Goal: Contribute content: Add original content to the website for others to see

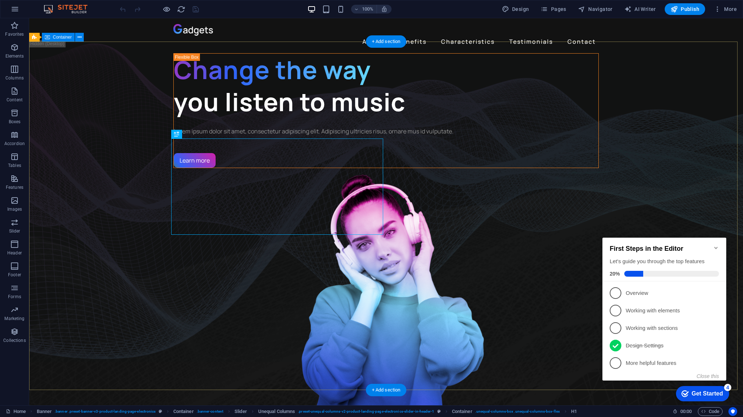
click at [716, 247] on icon "Minimize checklist" at bounding box center [716, 248] width 3 height 2
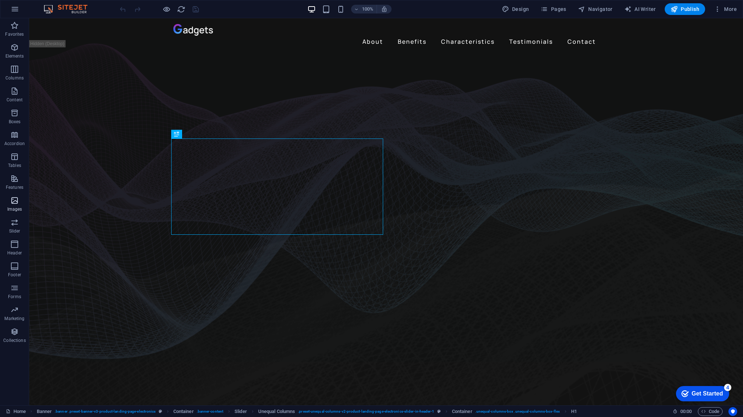
click at [9, 202] on span "Images" at bounding box center [14, 204] width 29 height 17
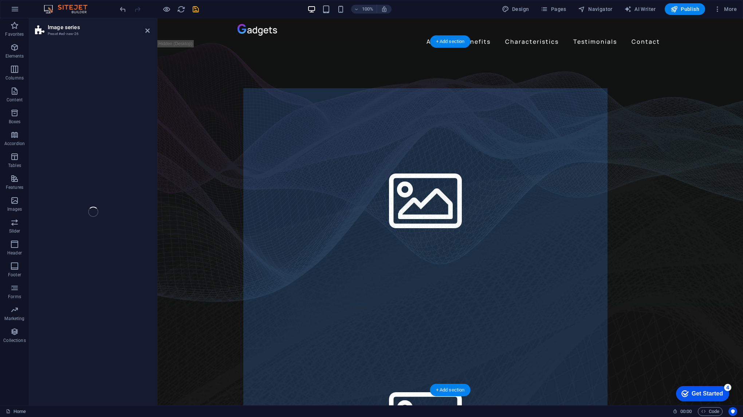
select select "rem"
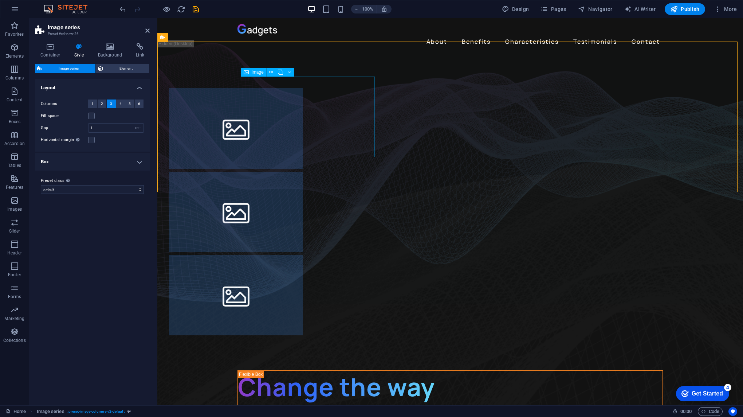
click at [303, 130] on figure at bounding box center [236, 128] width 134 height 81
click at [174, 112] on div at bounding box center [450, 211] width 586 height 317
click at [110, 48] on icon at bounding box center [110, 46] width 35 height 7
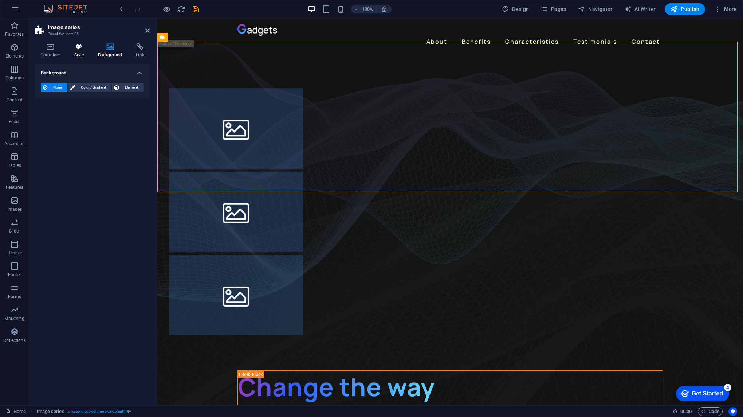
click at [83, 54] on h4 "Style" at bounding box center [81, 50] width 24 height 15
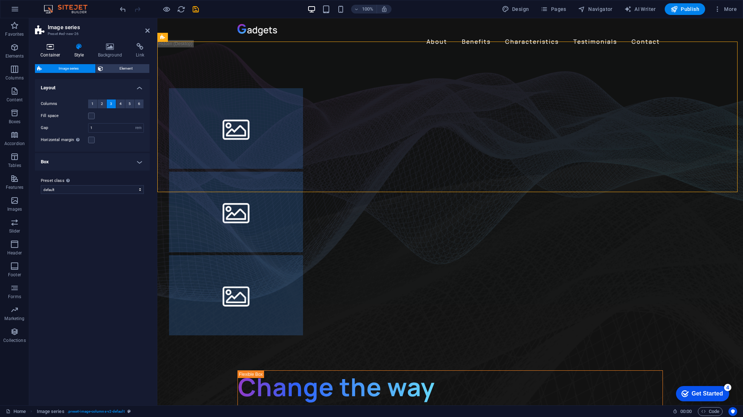
click at [56, 49] on icon at bounding box center [50, 46] width 31 height 7
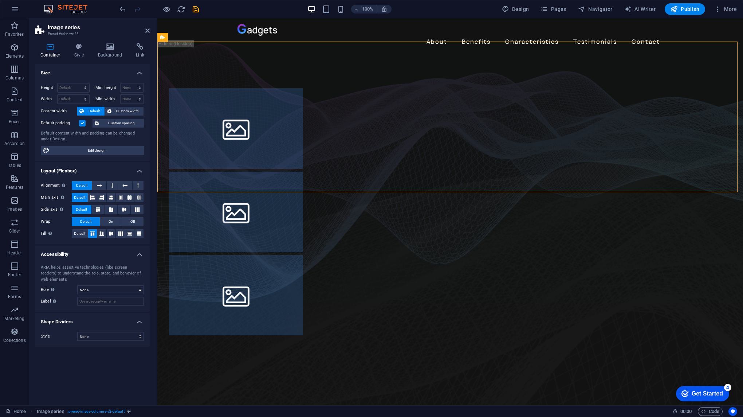
click at [144, 32] on header "Image series Preset #ed-new-26" at bounding box center [92, 27] width 115 height 19
click at [182, 83] on div at bounding box center [450, 211] width 586 height 317
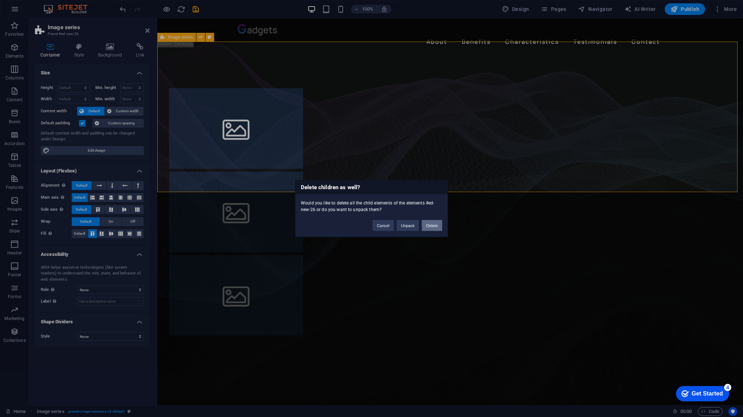
click at [430, 227] on button "Delete" at bounding box center [432, 225] width 20 height 11
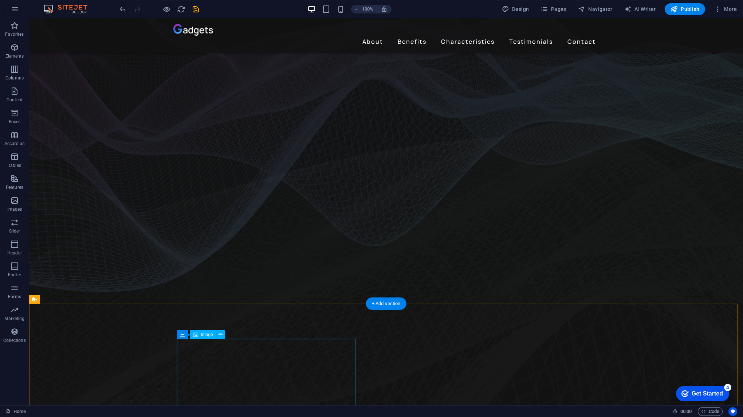
scroll to position [63, 0]
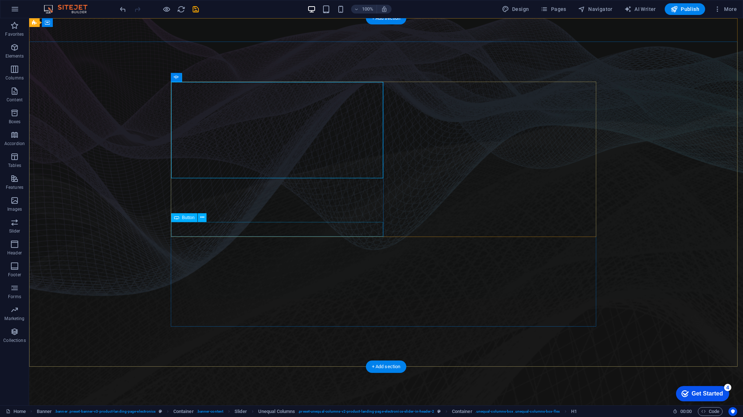
scroll to position [0, 0]
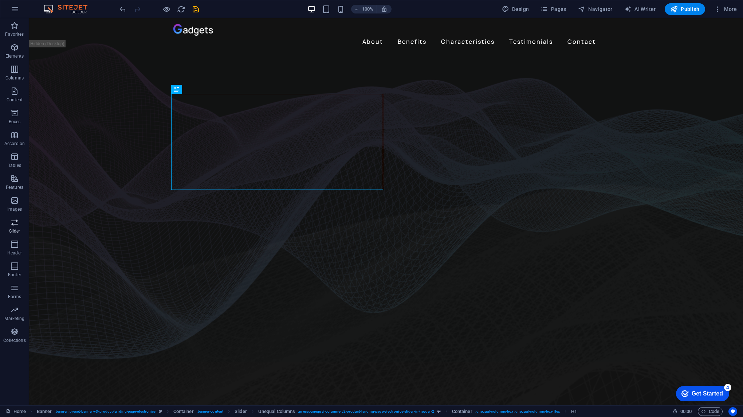
click at [18, 229] on p "Slider" at bounding box center [14, 231] width 11 height 6
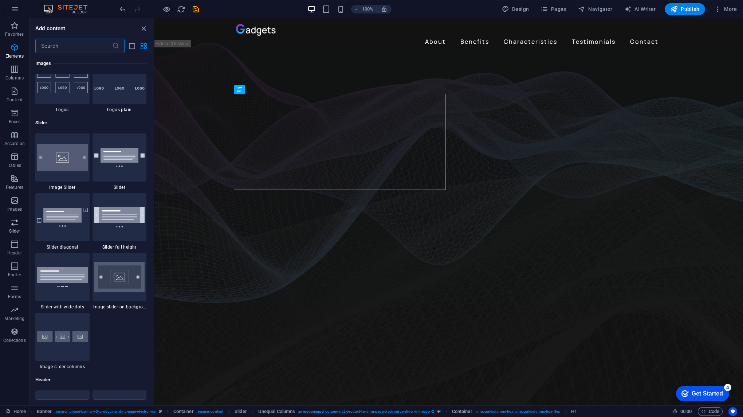
scroll to position [4132, 0]
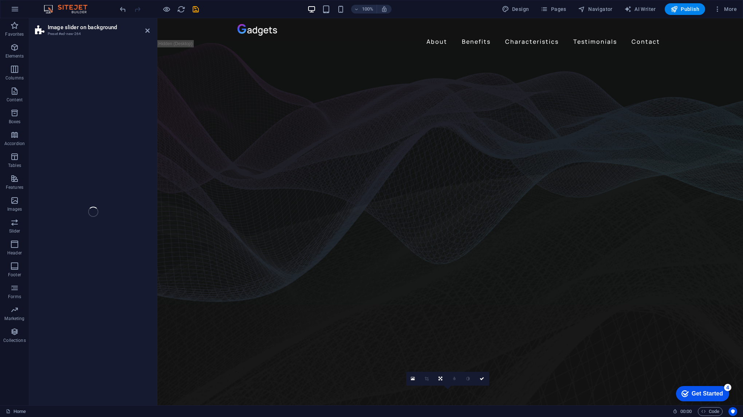
select select "rem"
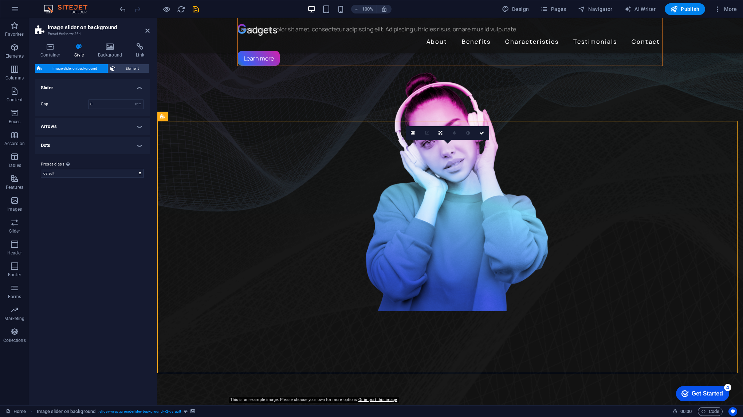
scroll to position [250, 0]
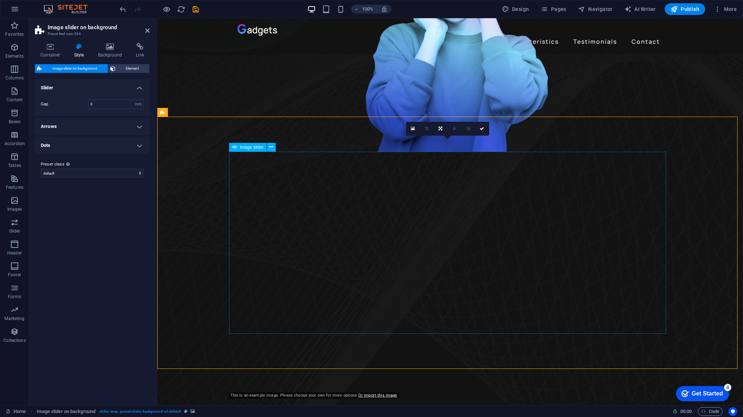
click at [415, 130] on icon at bounding box center [413, 128] width 4 height 5
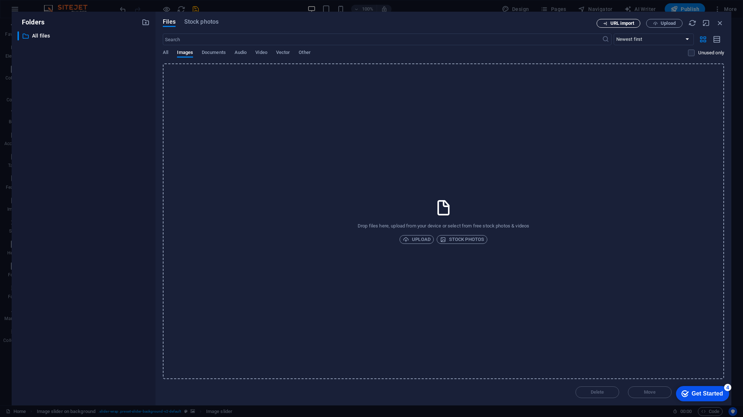
click at [623, 26] on button "URL import" at bounding box center [619, 23] width 44 height 9
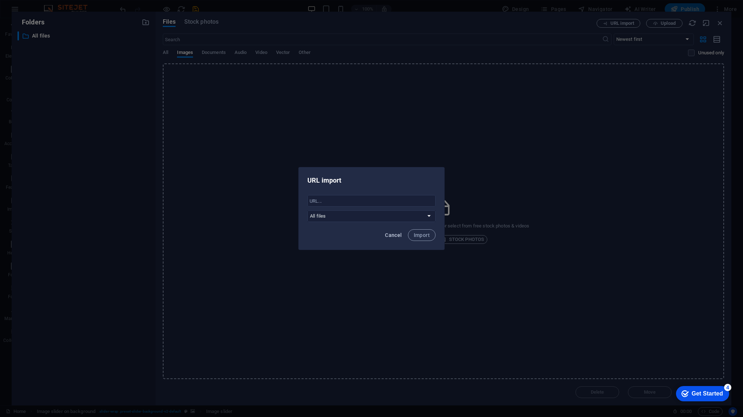
click at [397, 238] on span "Cancel" at bounding box center [393, 235] width 17 height 6
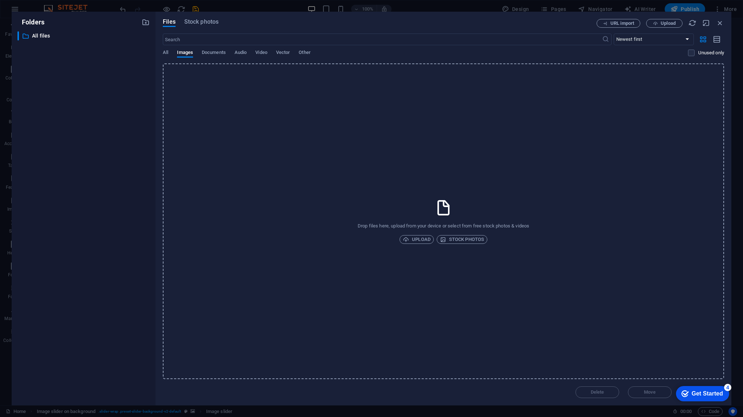
click at [254, 54] on div "All Images Documents Audio Video Vector Other" at bounding box center [426, 57] width 526 height 14
click at [263, 53] on span "Video" at bounding box center [261, 53] width 12 height 10
click at [634, 26] on span "URL import" at bounding box center [623, 23] width 24 height 4
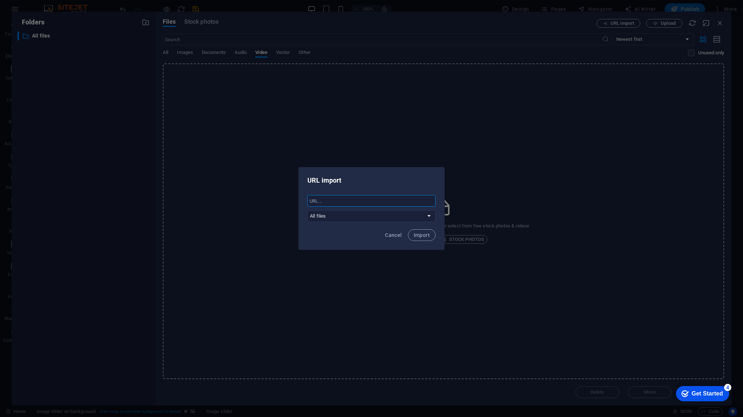
click at [352, 199] on input "text" at bounding box center [372, 201] width 128 height 12
paste input "[URL][DOMAIN_NAME]"
type input "[URL][DOMAIN_NAME]"
click at [423, 235] on span "Import" at bounding box center [422, 235] width 16 height 6
click at [419, 235] on span "Okay" at bounding box center [421, 235] width 12 height 6
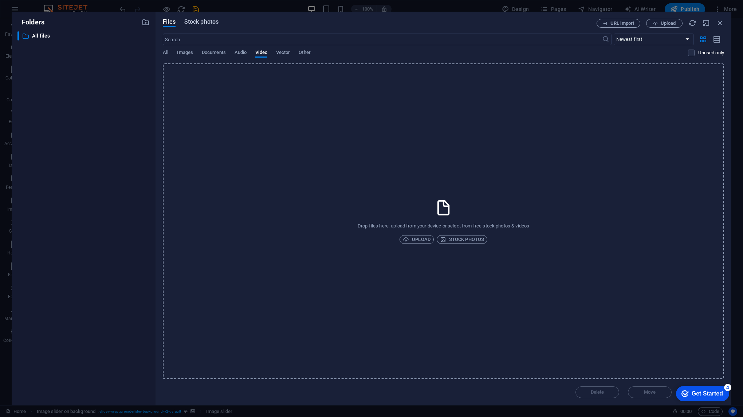
click at [199, 24] on span "Stock photos" at bounding box center [201, 21] width 34 height 9
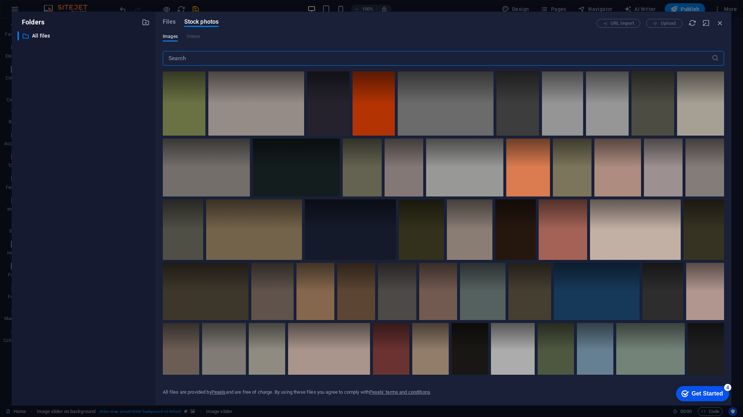
click at [176, 26] on div "Files Stock photos" at bounding box center [380, 23] width 434 height 8
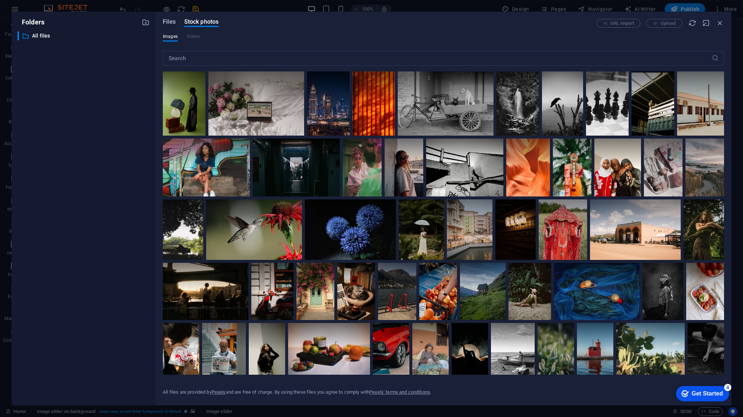
click at [171, 25] on span "Files" at bounding box center [169, 21] width 13 height 9
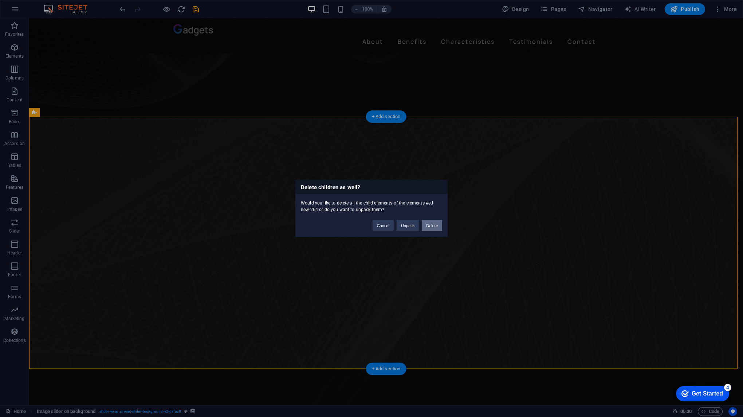
click at [434, 226] on button "Delete" at bounding box center [432, 225] width 20 height 11
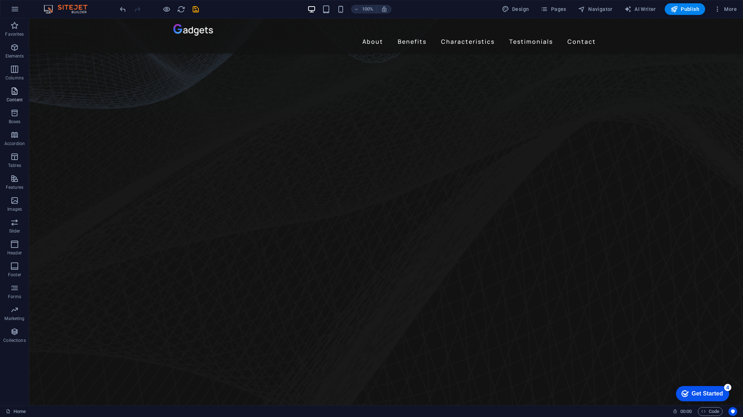
click at [12, 93] on icon "button" at bounding box center [14, 91] width 9 height 9
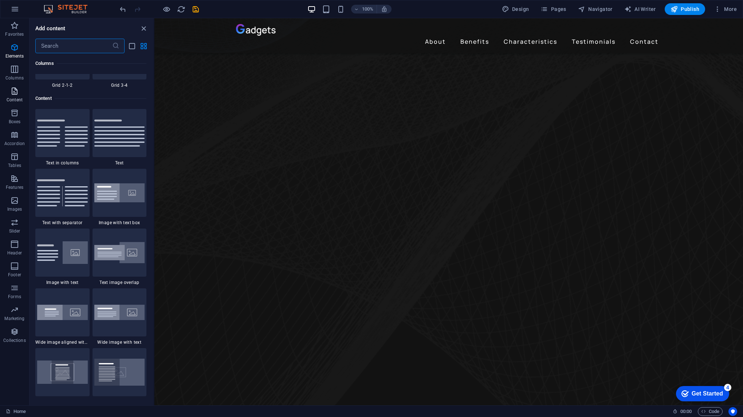
scroll to position [1275, 0]
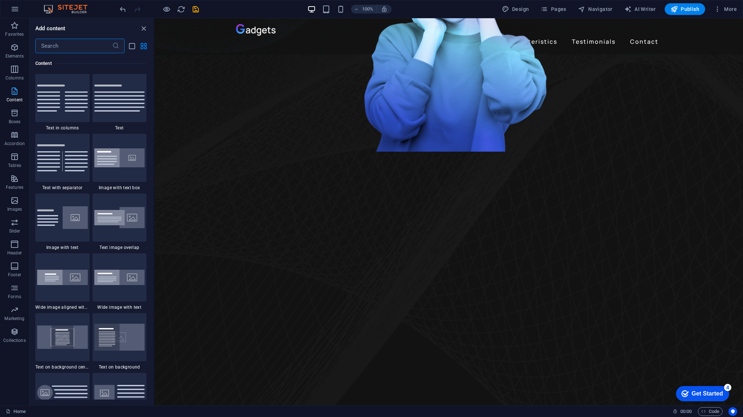
click at [12, 93] on icon "button" at bounding box center [14, 91] width 9 height 9
click at [11, 24] on icon "button" at bounding box center [14, 25] width 9 height 9
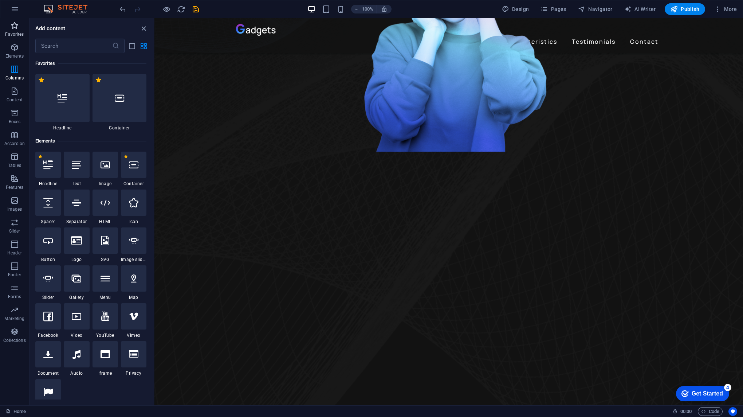
scroll to position [0, 0]
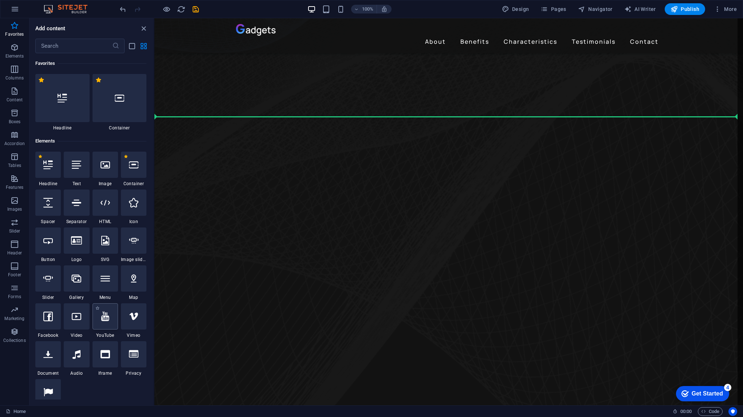
select select "ar16_9"
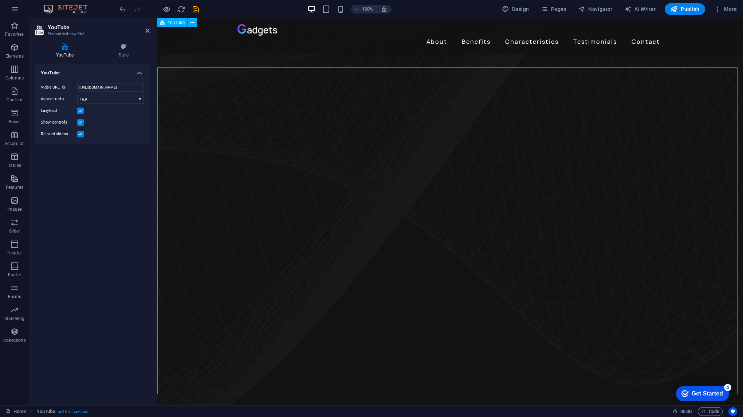
scroll to position [287, 0]
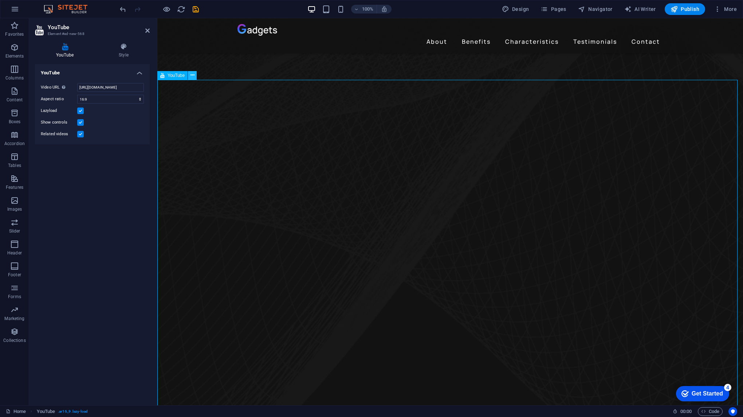
click at [192, 73] on icon at bounding box center [193, 75] width 4 height 8
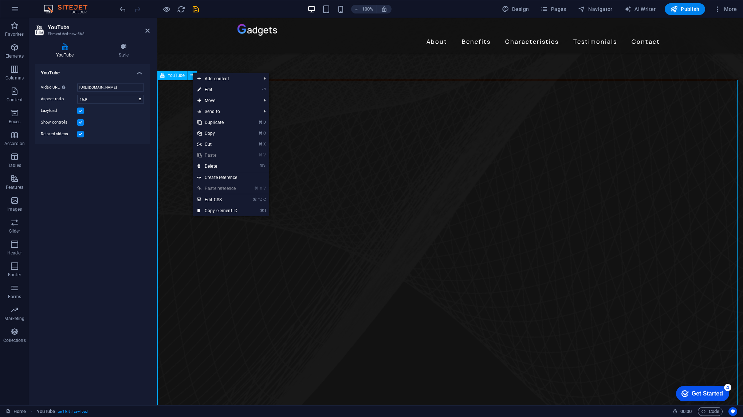
click at [171, 75] on span "YouTube" at bounding box center [176, 75] width 17 height 4
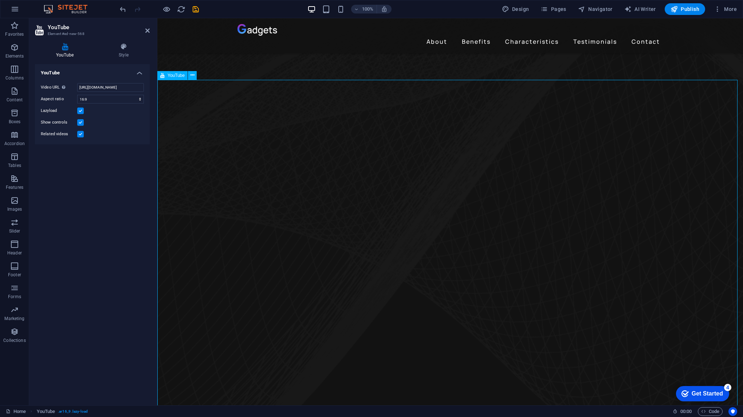
click at [171, 75] on span "YouTube" at bounding box center [176, 75] width 17 height 4
click at [124, 90] on input "[URL][DOMAIN_NAME]" at bounding box center [110, 87] width 67 height 9
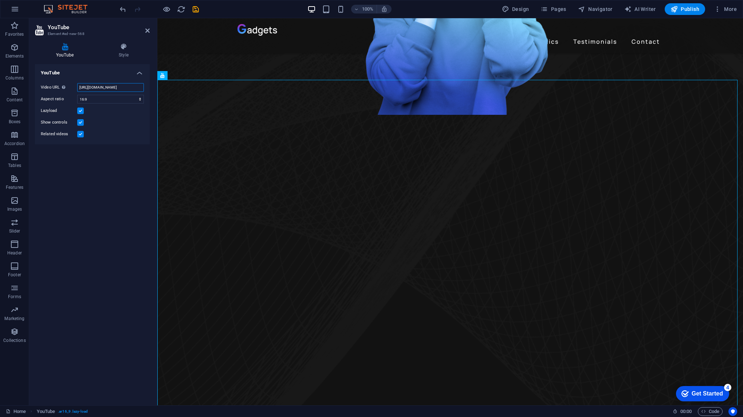
paste input "[DOMAIN_NAME][URL]"
type input "[URL][DOMAIN_NAME]"
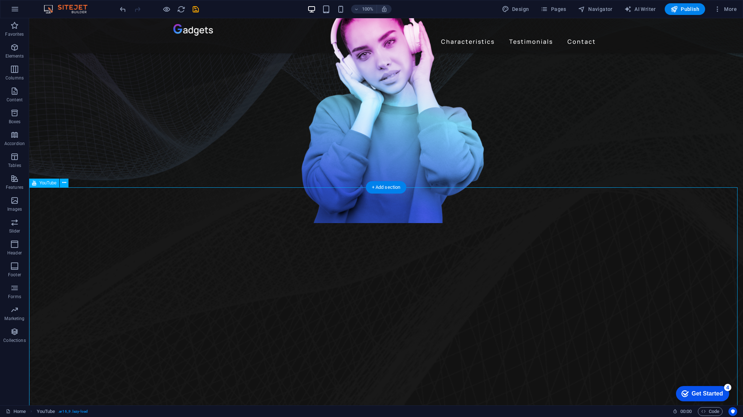
scroll to position [179, 0]
drag, startPoint x: 375, startPoint y: 240, endPoint x: 362, endPoint y: 237, distance: 13.8
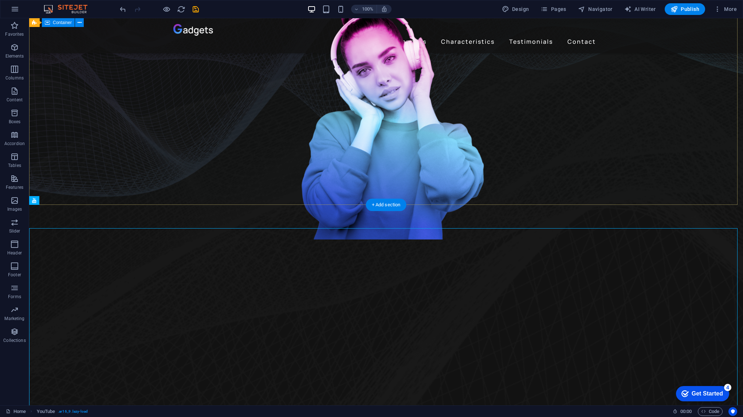
scroll to position [163, 0]
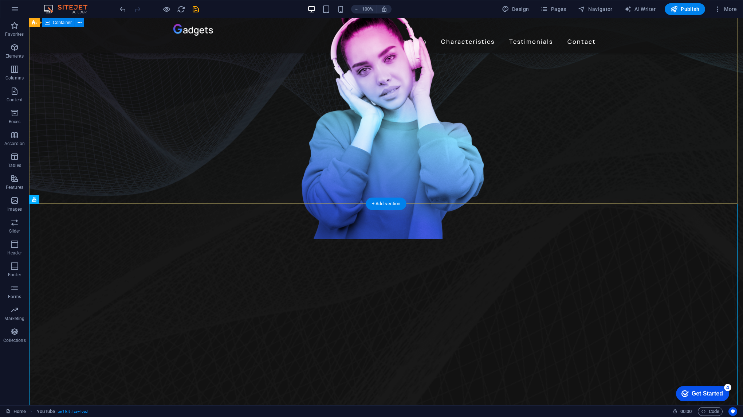
click at [32, 200] on div "YouTube" at bounding box center [34, 199] width 10 height 9
click at [62, 199] on icon at bounding box center [64, 199] width 4 height 8
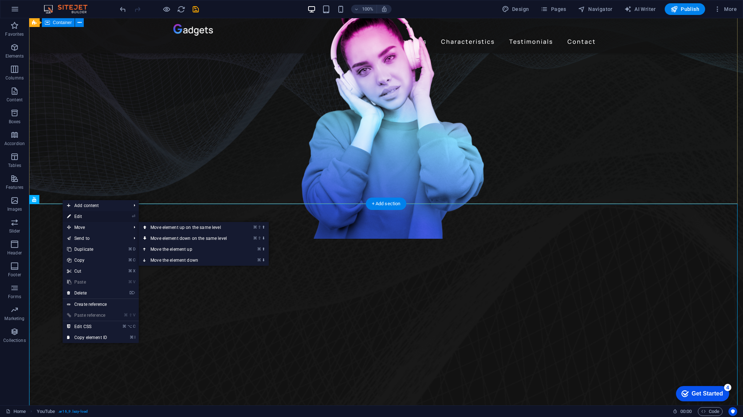
click at [123, 216] on li "⏎ Edit" at bounding box center [101, 216] width 76 height 11
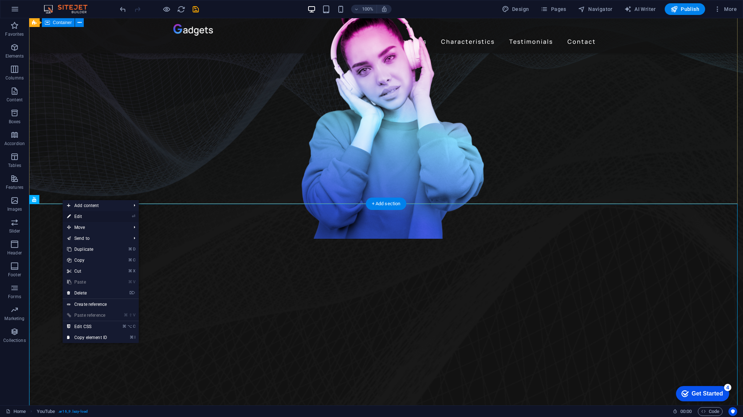
click at [75, 218] on link "⏎ Edit" at bounding box center [87, 216] width 49 height 11
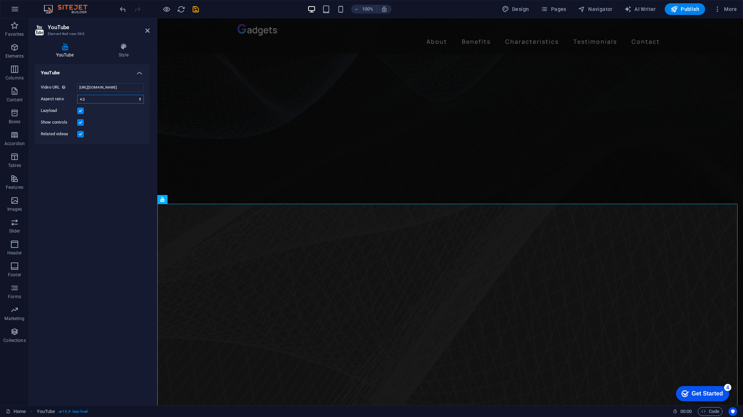
select select "ar16_9"
click at [79, 109] on label at bounding box center [80, 111] width 7 height 7
click at [0, 0] on input "Lazyload" at bounding box center [0, 0] width 0 height 0
click at [82, 111] on label at bounding box center [80, 111] width 7 height 7
click at [0, 0] on input "Lazyload" at bounding box center [0, 0] width 0 height 0
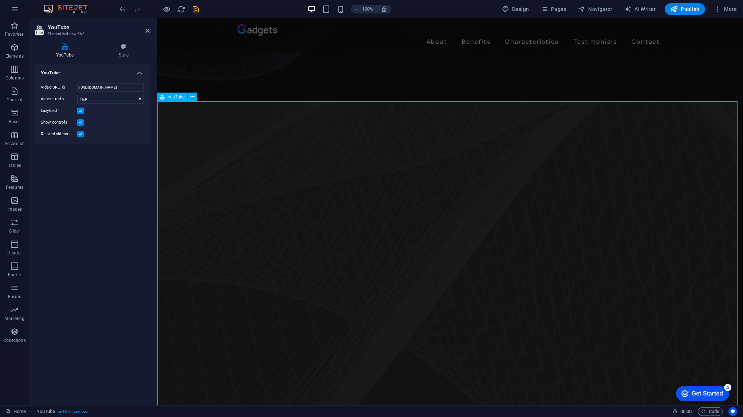
scroll to position [295, 0]
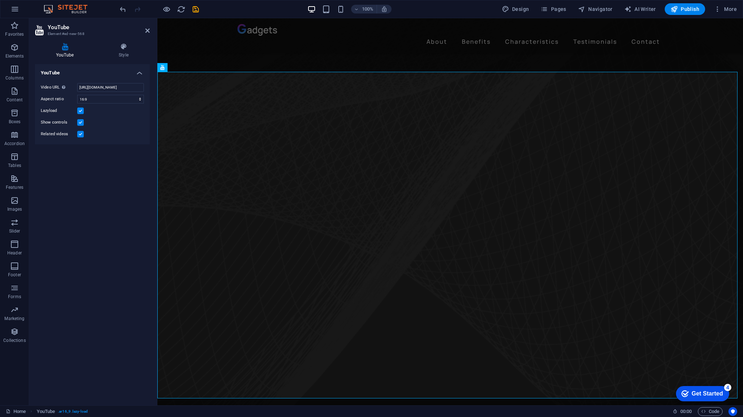
click at [78, 131] on label at bounding box center [80, 134] width 7 height 7
click at [0, 0] on input "Related videos" at bounding box center [0, 0] width 0 height 0
click at [79, 121] on label at bounding box center [80, 122] width 7 height 7
click at [0, 0] on input "Show controls" at bounding box center [0, 0] width 0 height 0
click at [82, 116] on div "Video URL Insert (or paste) a video URL. [URL][DOMAIN_NAME] Aspect ratio 16:10 …" at bounding box center [92, 110] width 115 height 67
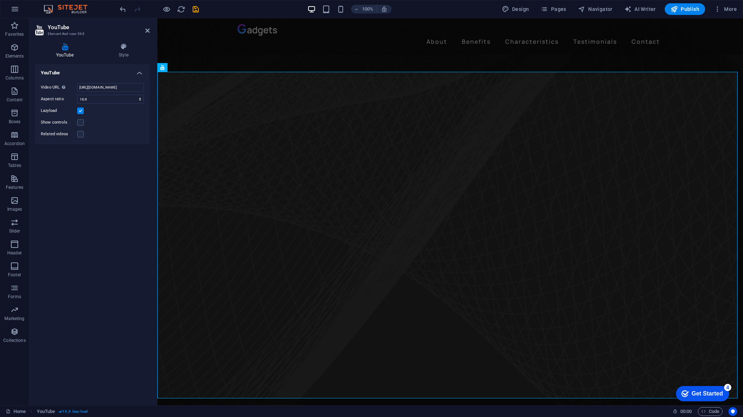
click at [81, 113] on label at bounding box center [80, 111] width 7 height 7
click at [0, 0] on input "Lazyload" at bounding box center [0, 0] width 0 height 0
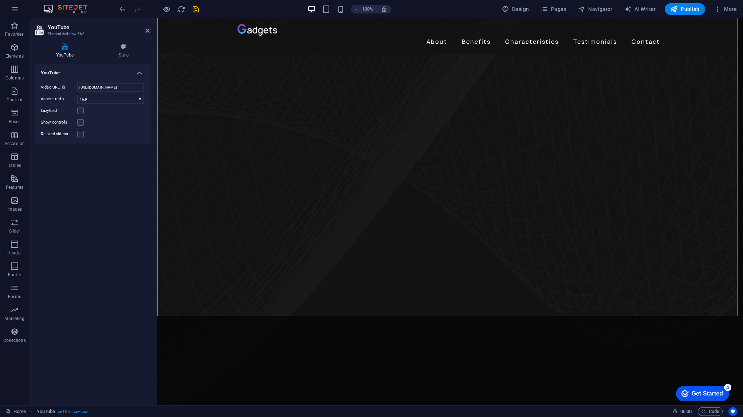
scroll to position [377, 0]
click at [79, 112] on label at bounding box center [80, 111] width 7 height 7
click at [0, 0] on input "Lazyload" at bounding box center [0, 0] width 0 height 0
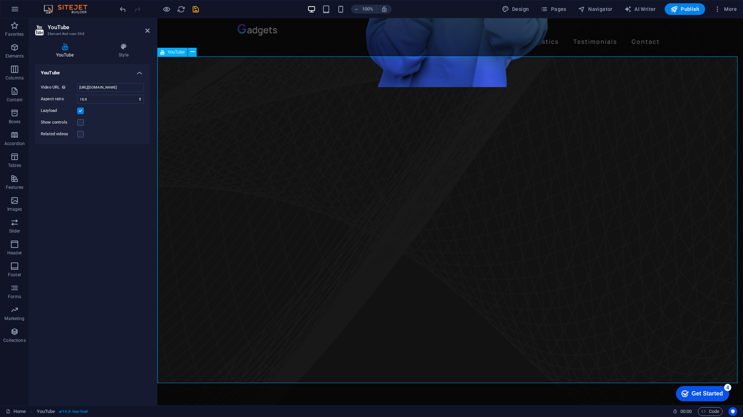
scroll to position [310, 0]
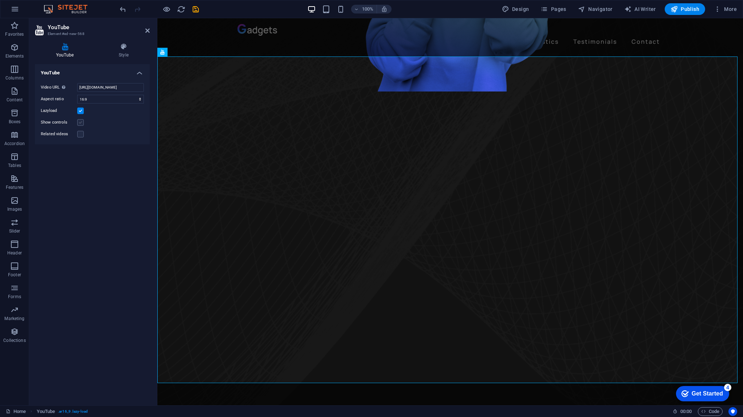
click at [82, 121] on label at bounding box center [80, 122] width 7 height 7
click at [0, 0] on input "Show controls" at bounding box center [0, 0] width 0 height 0
click at [82, 124] on label at bounding box center [80, 122] width 7 height 7
click at [0, 0] on input "Show controls" at bounding box center [0, 0] width 0 height 0
click at [81, 135] on label at bounding box center [80, 134] width 7 height 7
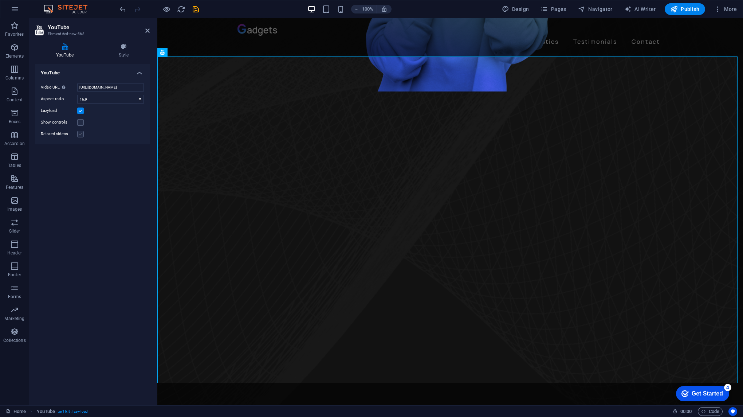
click at [0, 0] on input "Related videos" at bounding box center [0, 0] width 0 height 0
click at [78, 134] on label at bounding box center [80, 134] width 7 height 7
click at [0, 0] on input "Related videos" at bounding box center [0, 0] width 0 height 0
click at [122, 227] on div "YouTube Video URL Insert (or paste) a video URL. [URL][DOMAIN_NAME] Aspect rati…" at bounding box center [92, 231] width 115 height 335
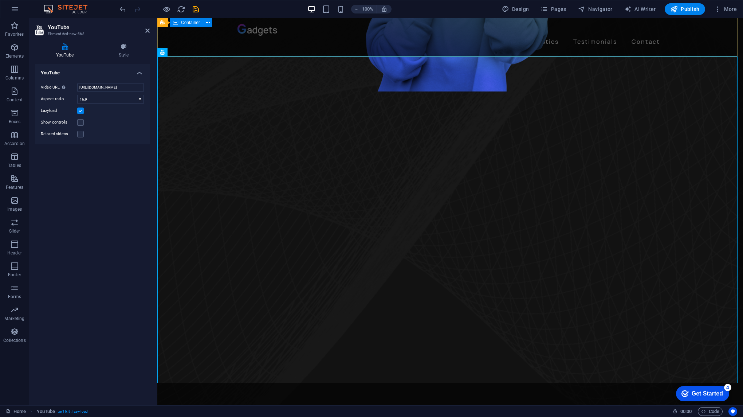
click at [263, 41] on div "About Benefits Characteristics Testimonials Contact" at bounding box center [450, 35] width 586 height 35
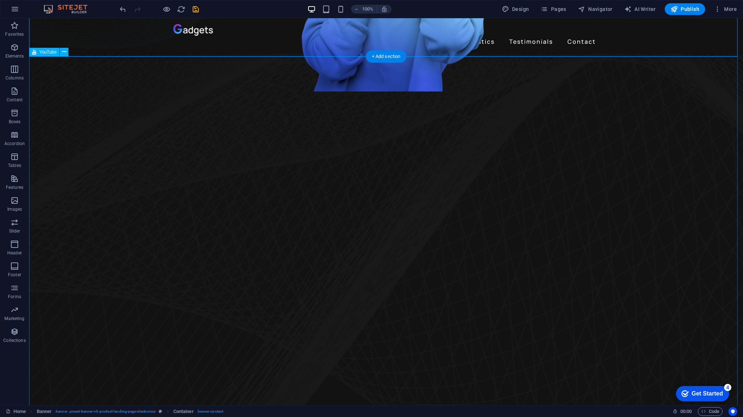
click at [60, 54] on button at bounding box center [64, 52] width 9 height 9
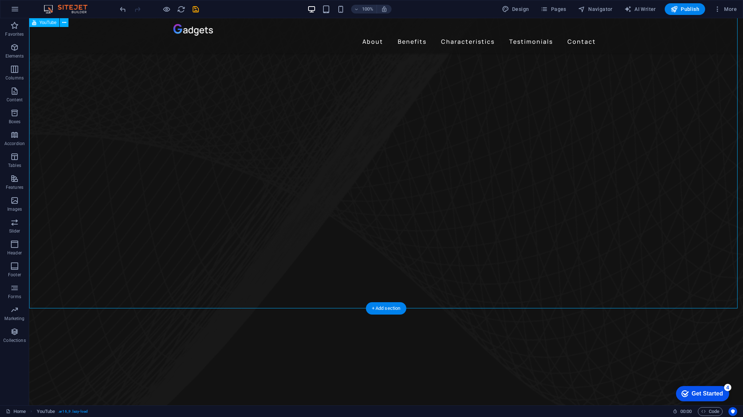
scroll to position [453, 0]
click at [726, 8] on span "More" at bounding box center [725, 8] width 23 height 7
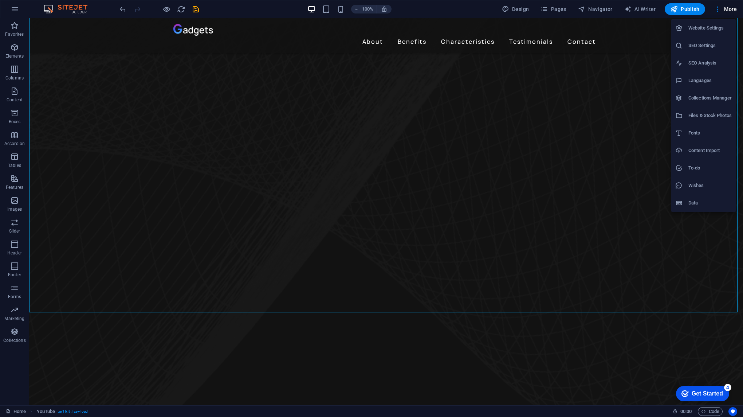
click at [700, 149] on h6 "Content Import" at bounding box center [710, 150] width 43 height 9
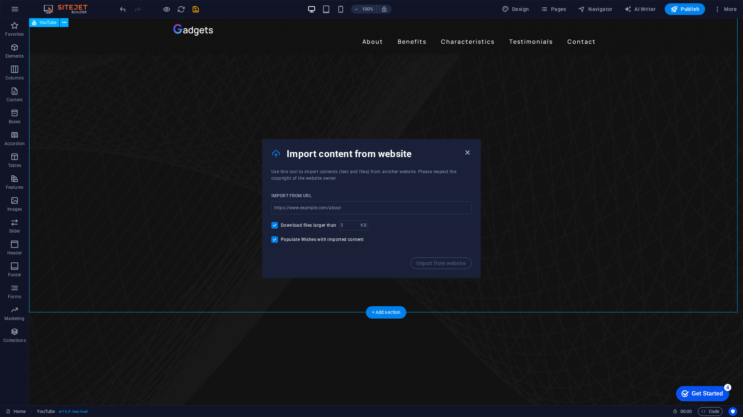
click at [469, 152] on icon "button" at bounding box center [468, 152] width 8 height 8
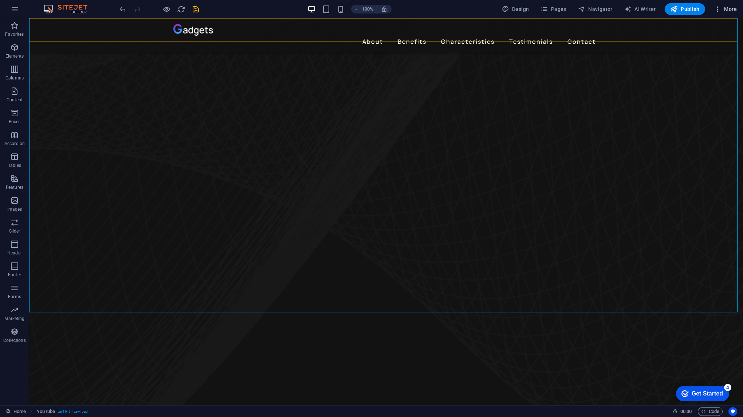
click at [718, 12] on icon "button" at bounding box center [717, 8] width 7 height 7
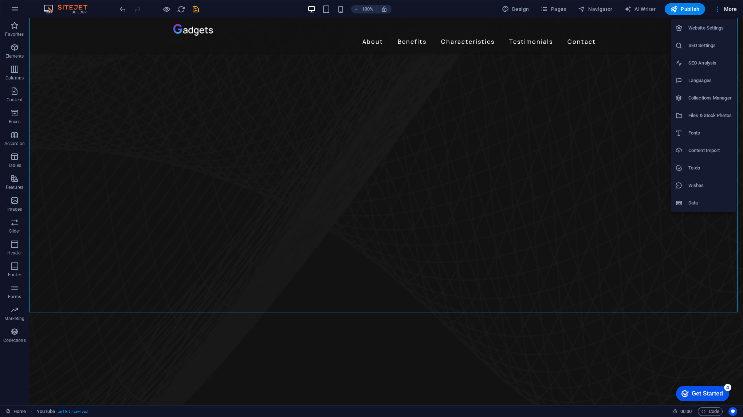
click at [722, 10] on div at bounding box center [371, 208] width 743 height 417
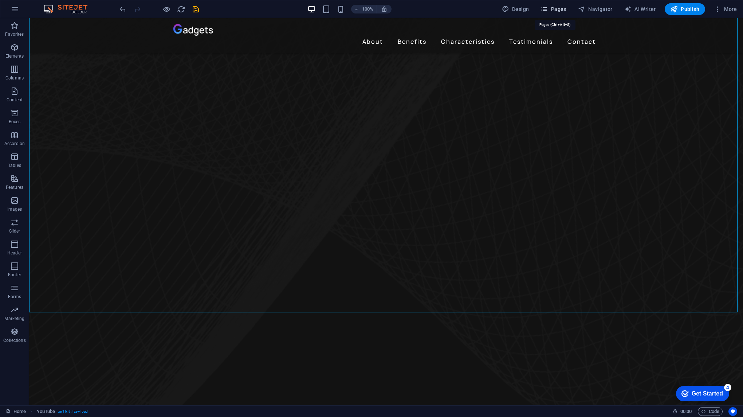
click at [564, 9] on span "Pages" at bounding box center [554, 8] width 26 height 7
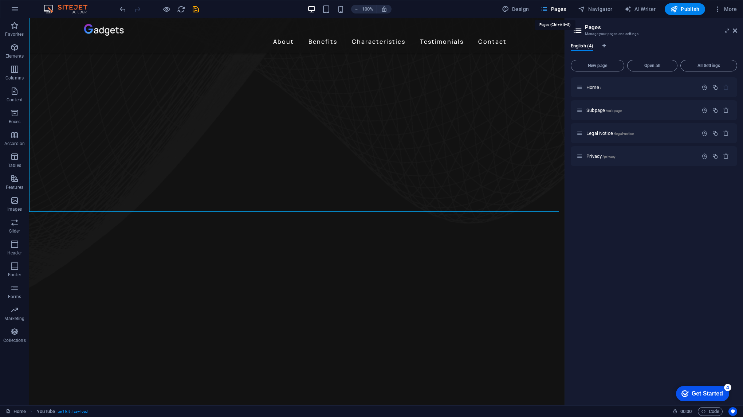
click at [555, 9] on span "Pages" at bounding box center [554, 8] width 26 height 7
click at [551, 9] on span "Pages" at bounding box center [554, 8] width 26 height 7
click at [727, 9] on span "More" at bounding box center [725, 8] width 23 height 7
click at [732, 7] on div at bounding box center [371, 208] width 743 height 417
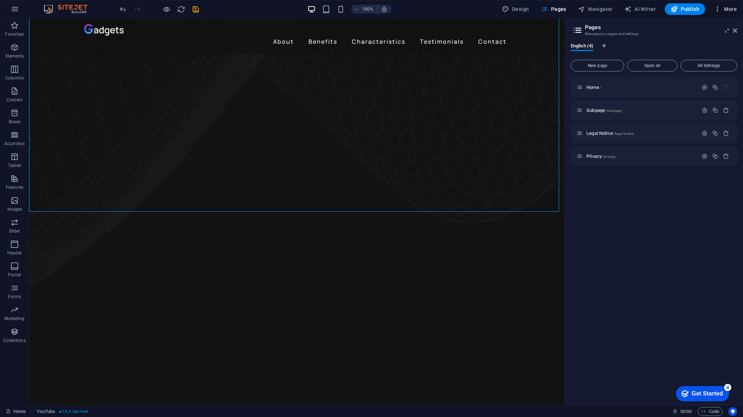
click at [727, 4] on button "More" at bounding box center [725, 9] width 29 height 12
click at [695, 29] on h6 "Website Settings" at bounding box center [710, 28] width 43 height 9
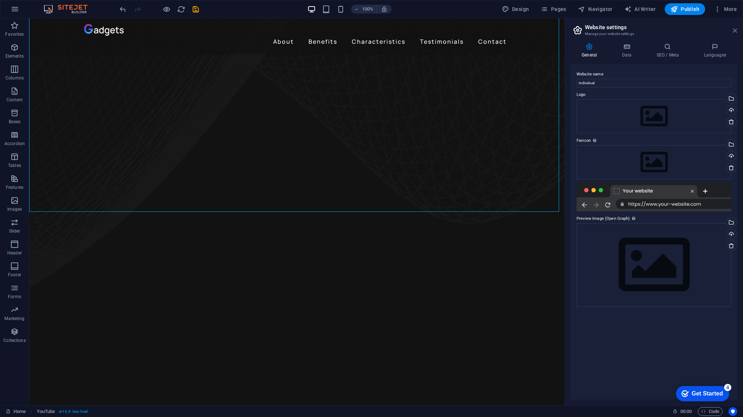
click at [734, 31] on icon at bounding box center [735, 31] width 4 height 6
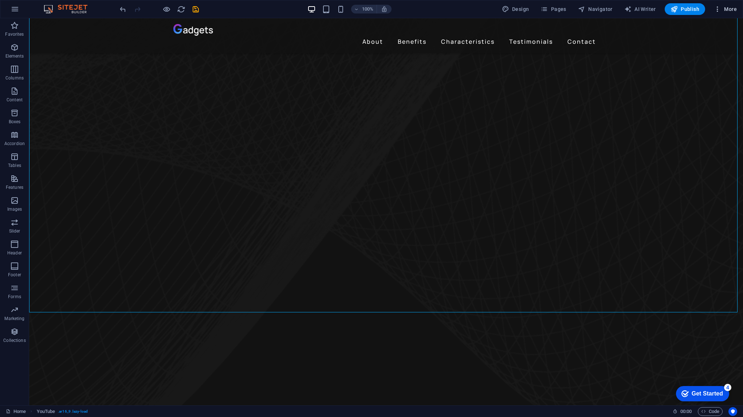
click at [719, 8] on icon "button" at bounding box center [717, 8] width 7 height 7
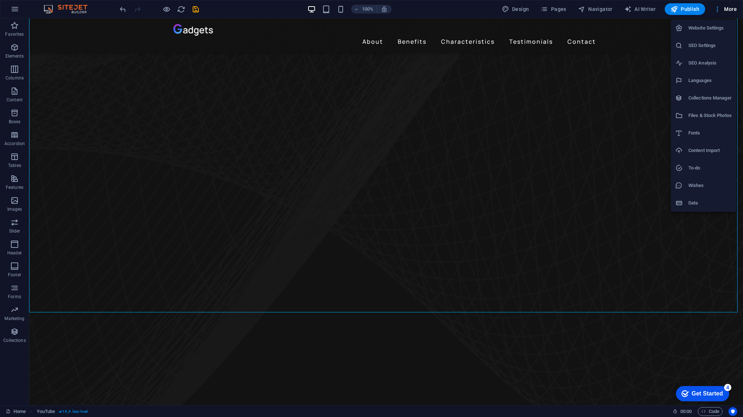
click at [719, 8] on div at bounding box center [371, 208] width 743 height 417
